Goal: Find specific page/section: Find specific page/section

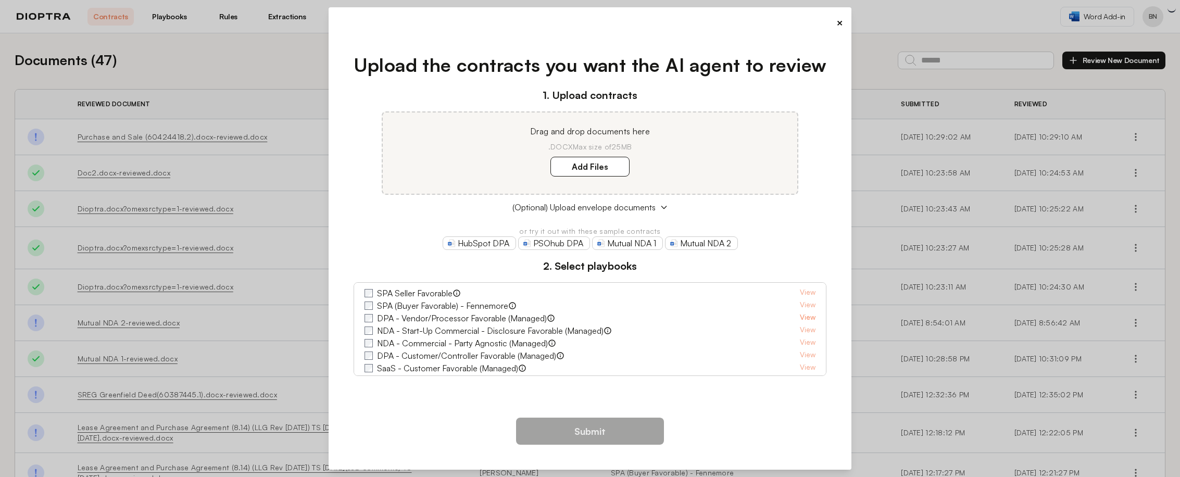
click at [800, 318] on link "View" at bounding box center [808, 318] width 16 height 12
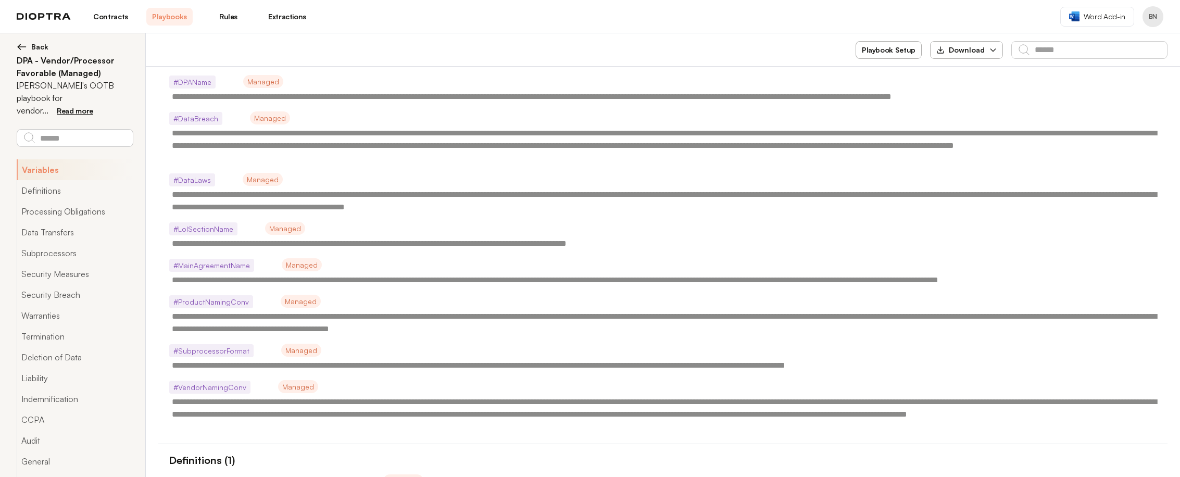
scroll to position [208, 0]
click at [34, 44] on span "Back" at bounding box center [39, 47] width 17 height 10
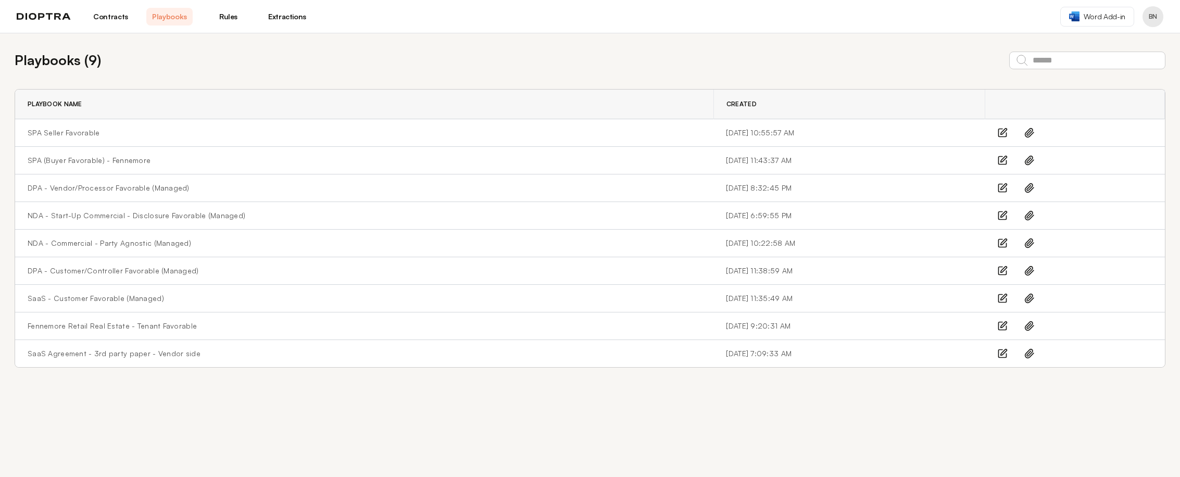
click at [113, 15] on link "Contracts" at bounding box center [110, 17] width 46 height 18
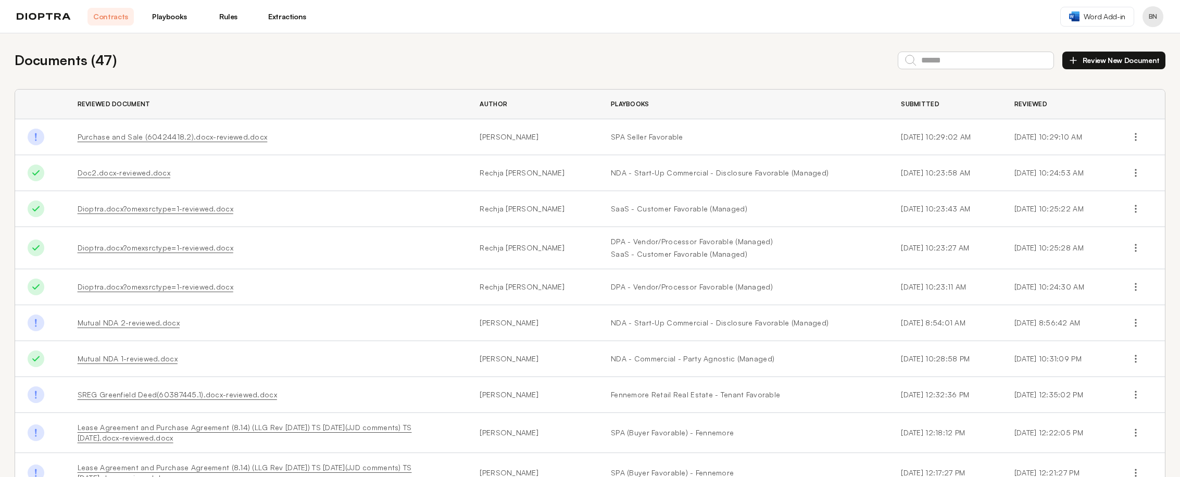
click at [45, 16] on img at bounding box center [44, 16] width 54 height 7
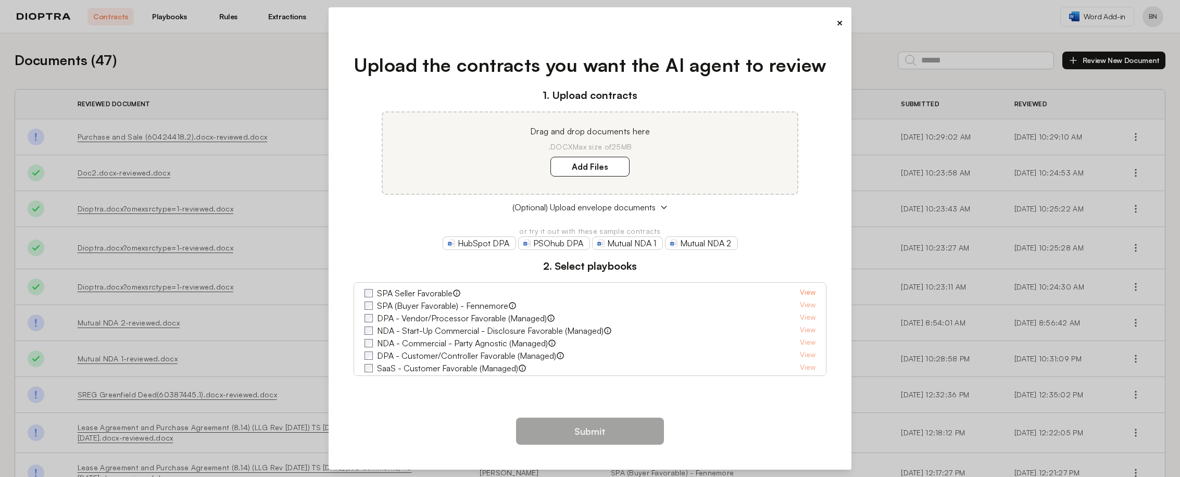
click at [800, 289] on link "View" at bounding box center [808, 293] width 16 height 12
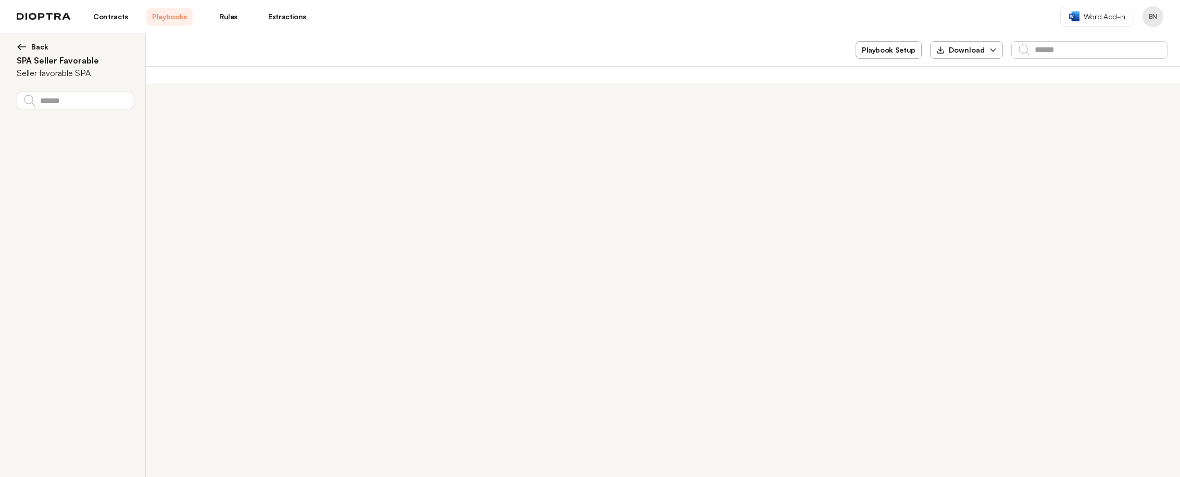
click at [110, 20] on link "Contracts" at bounding box center [110, 17] width 46 height 18
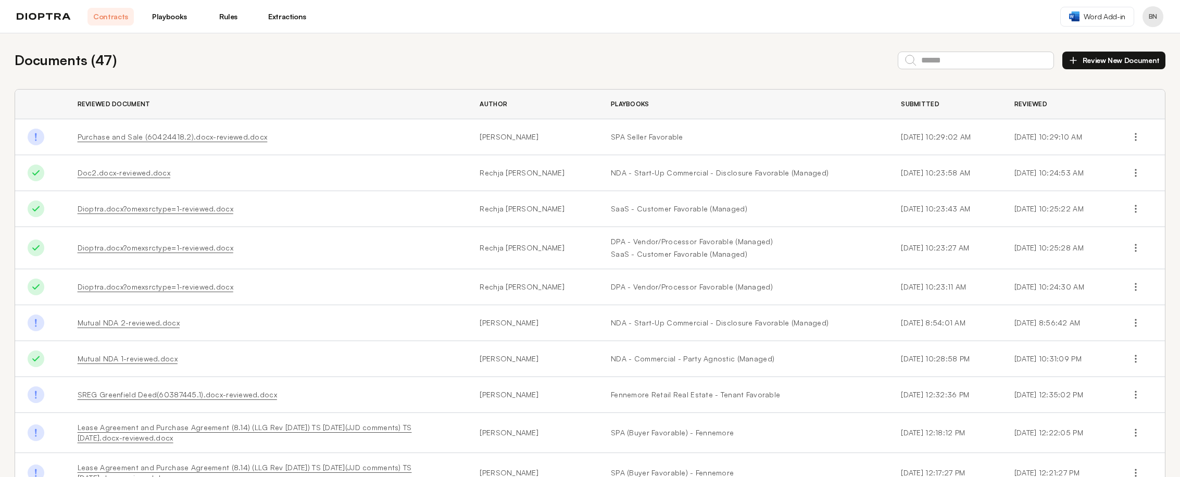
click at [229, 17] on link "Rules" at bounding box center [228, 17] width 46 height 18
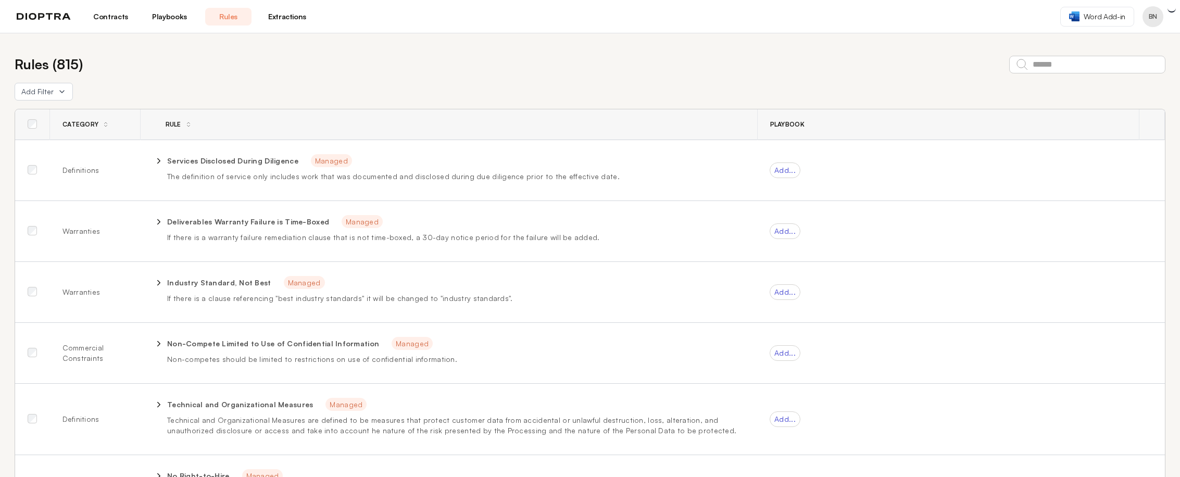
click at [159, 24] on link "Playbooks" at bounding box center [169, 17] width 46 height 18
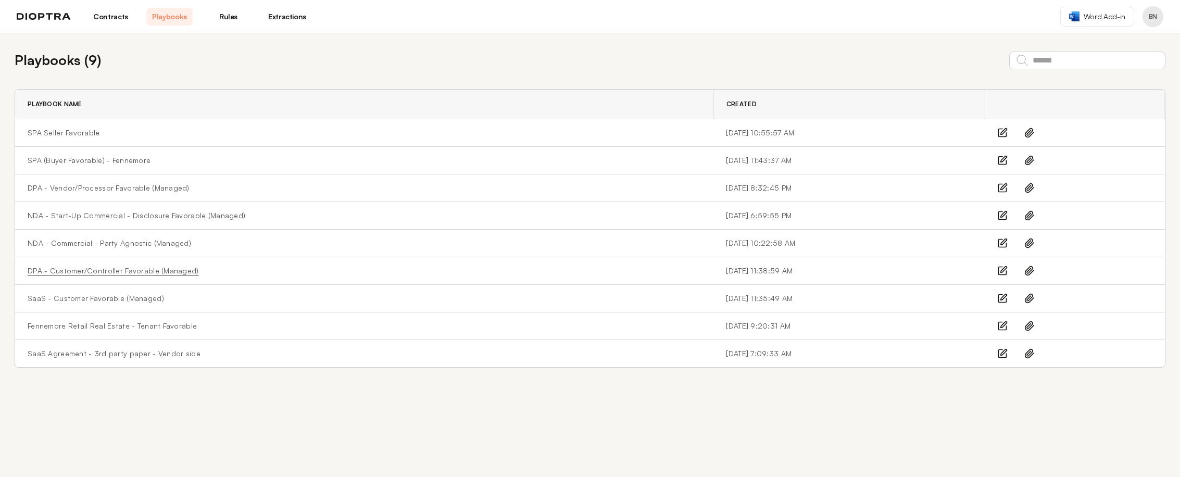
click at [106, 274] on link "DPA - Customer/Controller Favorable (Managed)" at bounding box center [113, 270] width 171 height 10
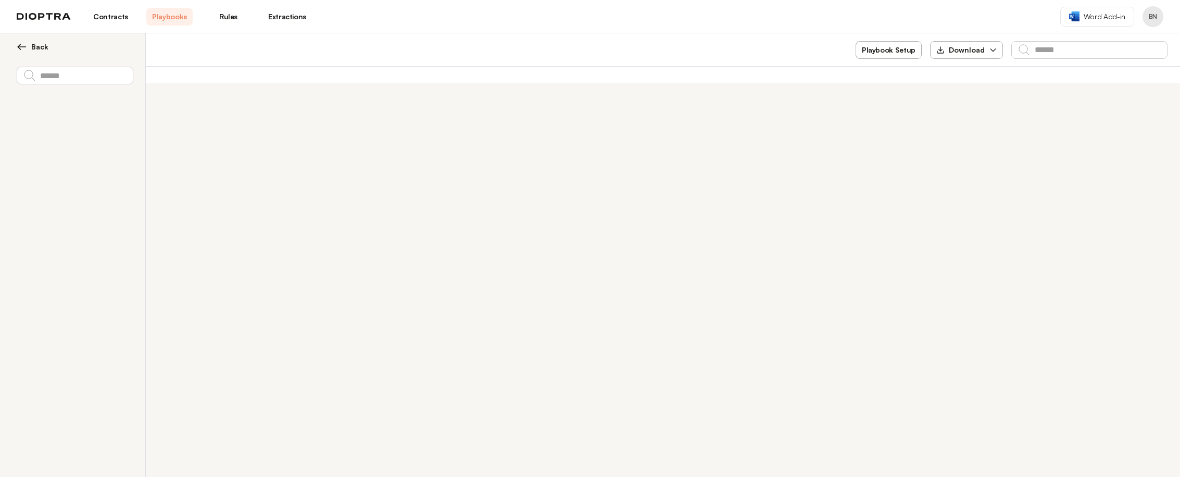
type textarea "*"
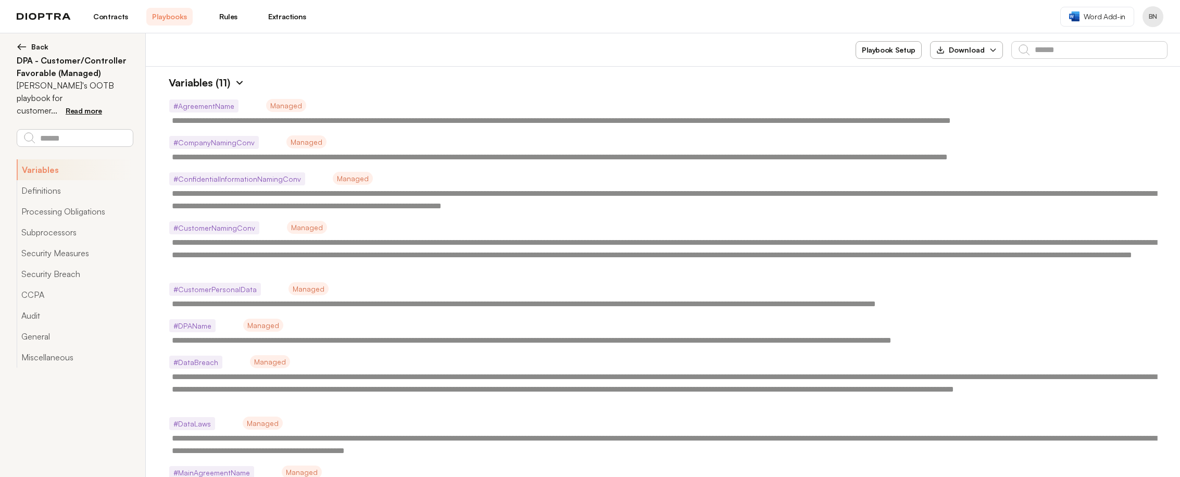
click at [37, 45] on span "Back" at bounding box center [39, 47] width 17 height 10
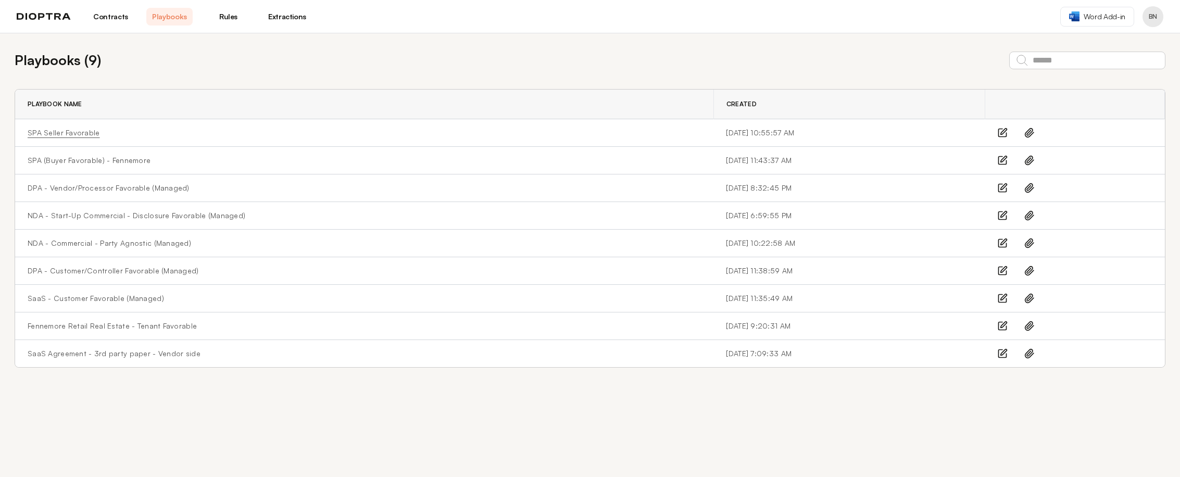
click at [82, 133] on link "SPA Seller Favorable" at bounding box center [64, 133] width 72 height 10
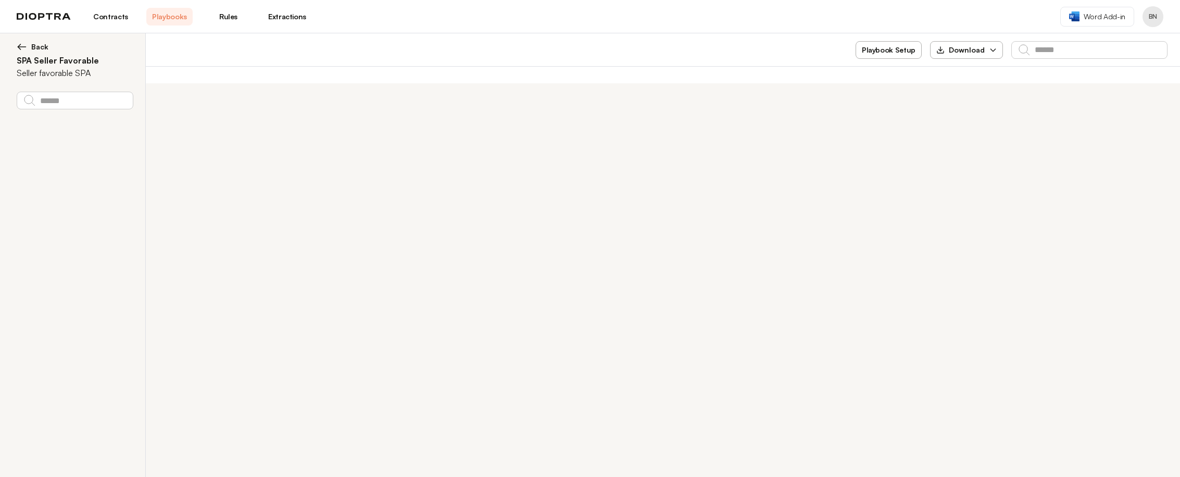
click at [59, 19] on img at bounding box center [44, 16] width 54 height 7
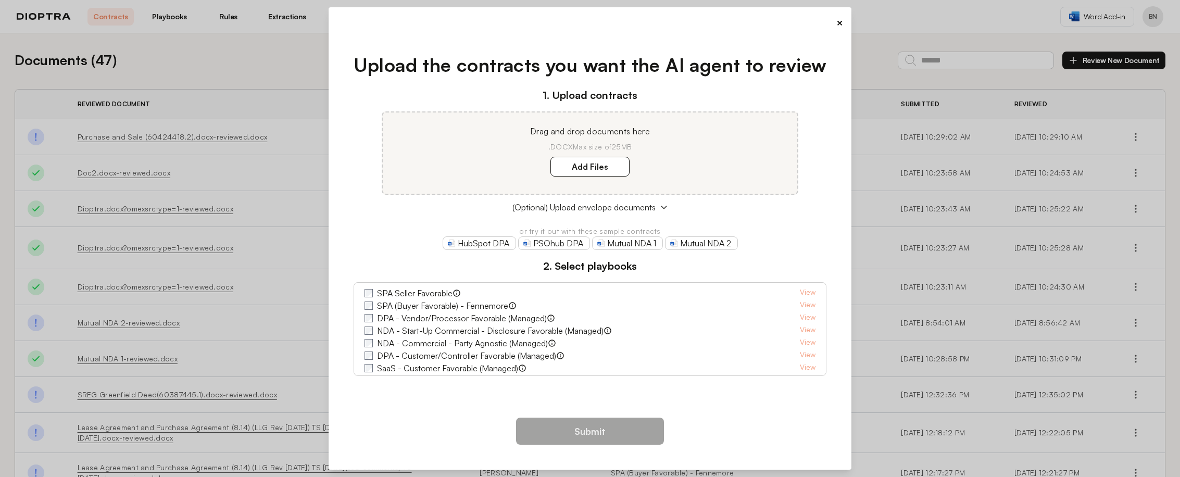
click at [838, 18] on button "×" at bounding box center [839, 23] width 7 height 15
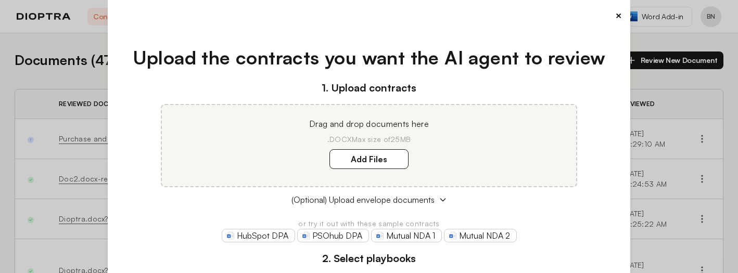
click at [521, 79] on div "Upload the contracts you want the AI agent to review 1. Upload contracts Drag a…" at bounding box center [369, 212] width 506 height 371
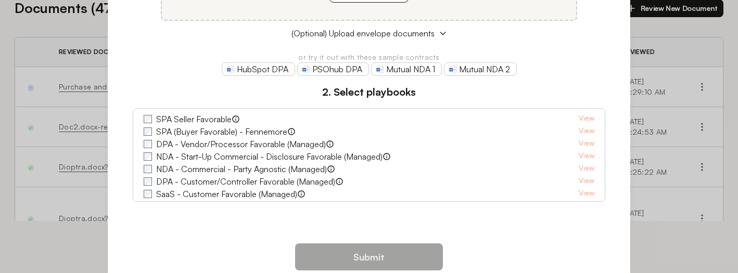
scroll to position [137, 0]
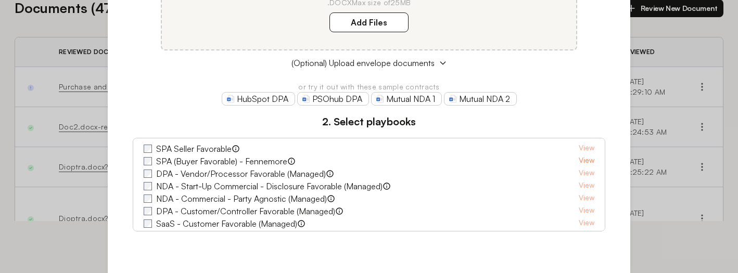
click at [579, 161] on link "View" at bounding box center [587, 161] width 16 height 12
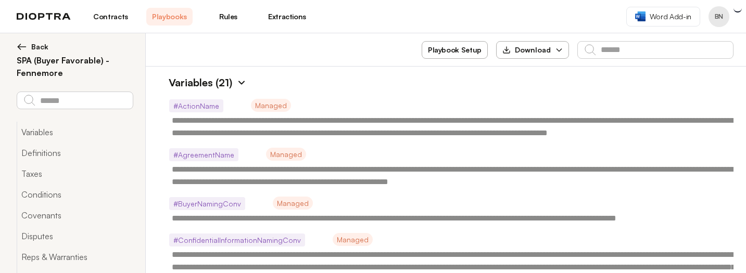
type textarea "*"
click at [23, 47] on img at bounding box center [22, 47] width 10 height 10
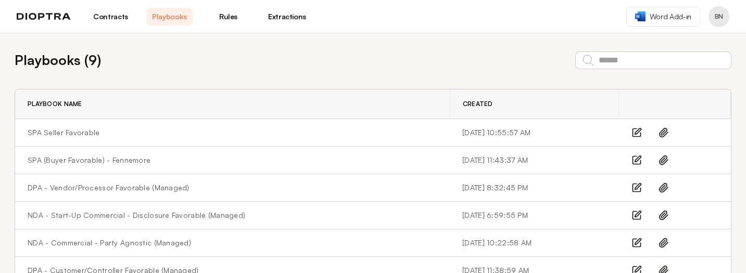
click at [114, 21] on link "Contracts" at bounding box center [110, 17] width 46 height 18
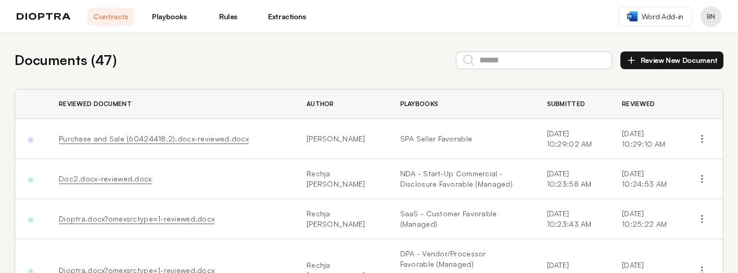
click at [59, 17] on img at bounding box center [44, 16] width 54 height 7
